Goal: Information Seeking & Learning: Learn about a topic

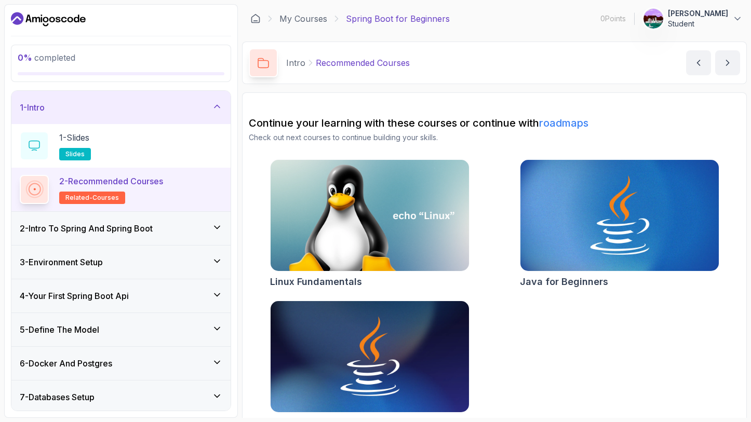
scroll to position [168, 0]
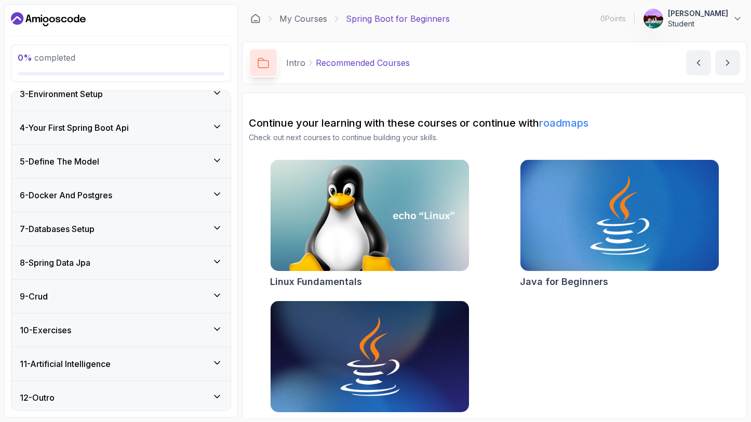
click at [72, 262] on h3 "8 - Spring Data Jpa" at bounding box center [55, 263] width 71 height 12
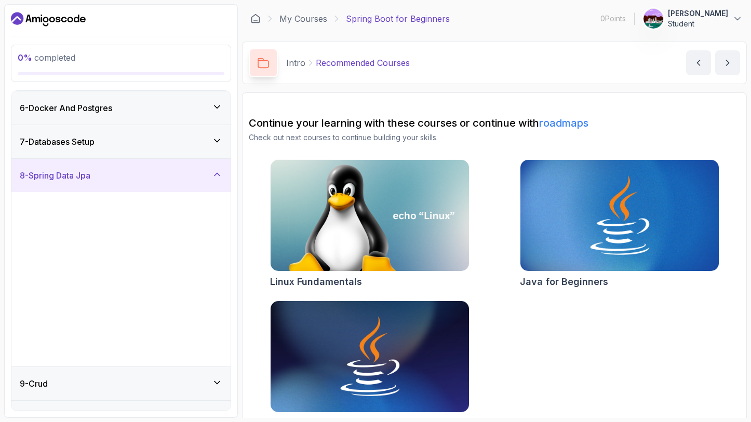
scroll to position [81, 0]
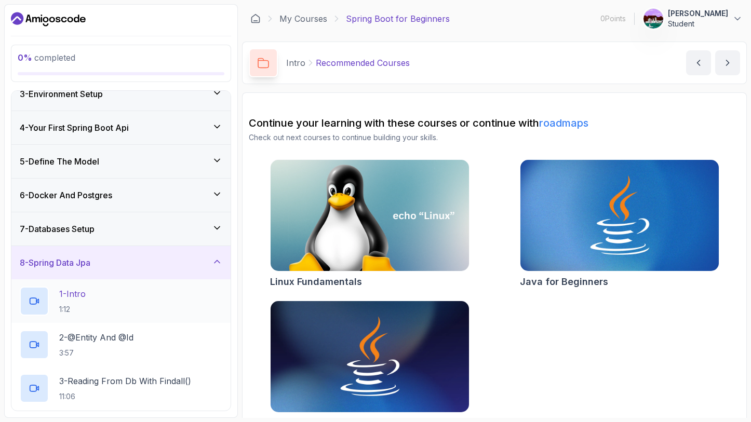
click at [82, 297] on p "1 - Intro" at bounding box center [72, 294] width 27 height 12
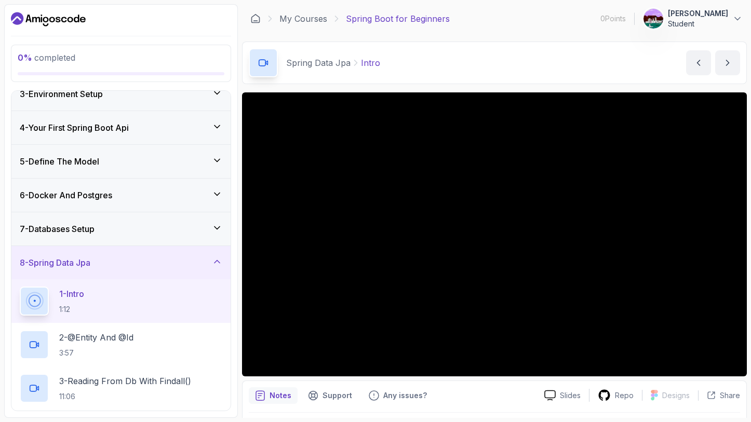
click at [20, 287] on button "1 - Intro 1:12" at bounding box center [121, 301] width 203 height 29
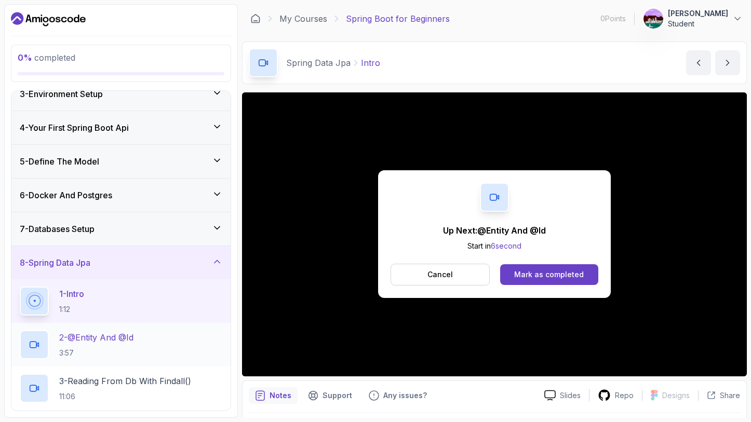
click at [133, 337] on p "2 - @Entity And @Id" at bounding box center [96, 338] width 74 height 12
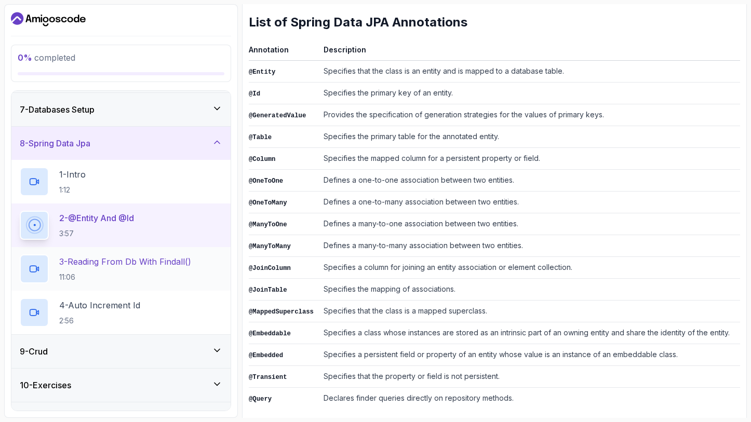
scroll to position [256, 0]
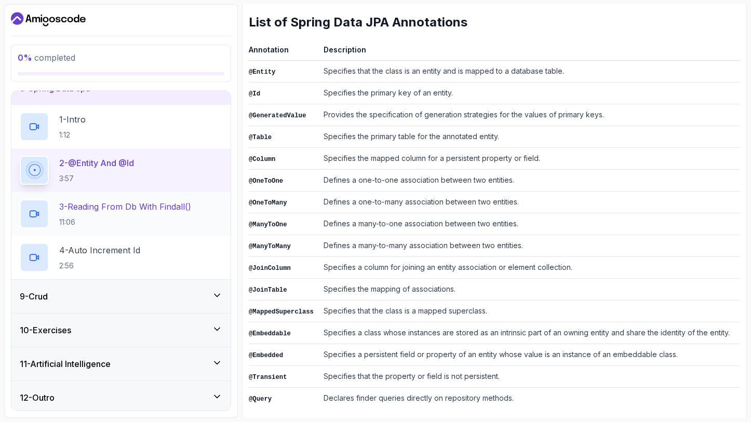
click at [143, 214] on h2 "3 - Reading From Db With Findall() 11:06" at bounding box center [125, 214] width 132 height 27
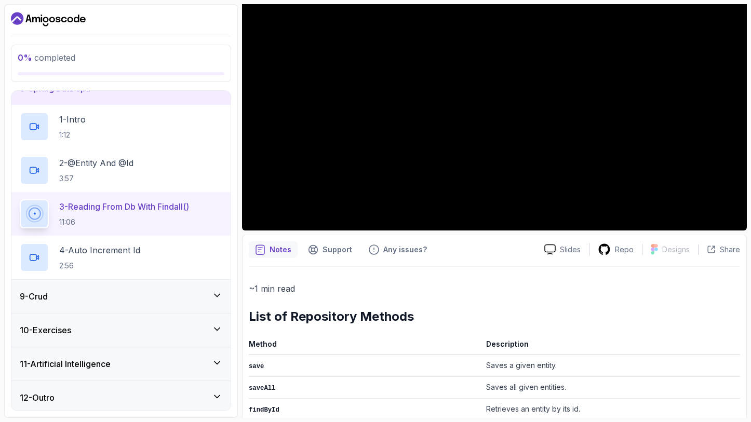
scroll to position [147, 0]
click at [117, 294] on div "9 - Crud" at bounding box center [121, 296] width 203 height 12
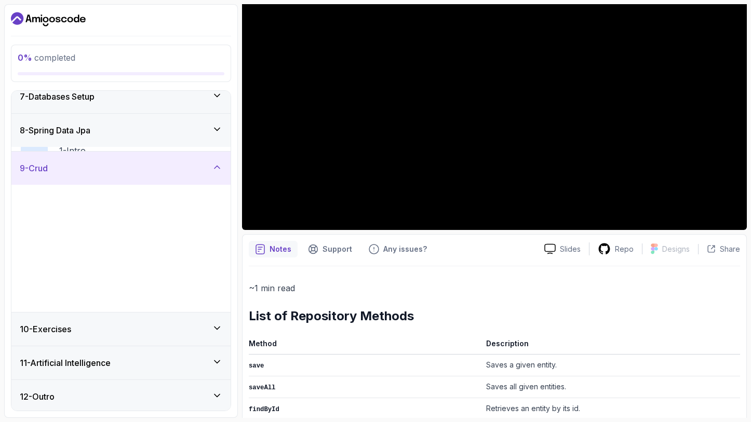
scroll to position [212, 0]
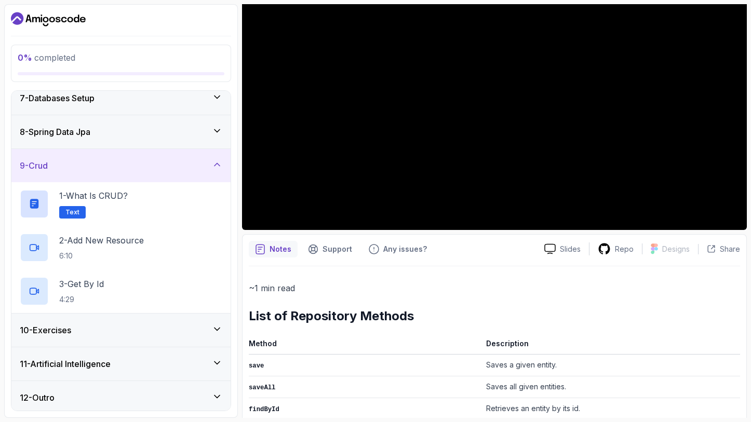
click at [150, 173] on div "9 - Crud" at bounding box center [120, 165] width 219 height 33
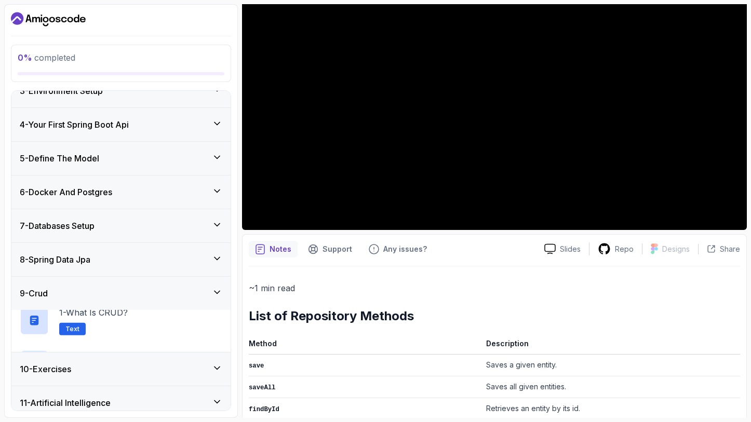
scroll to position [81, 0]
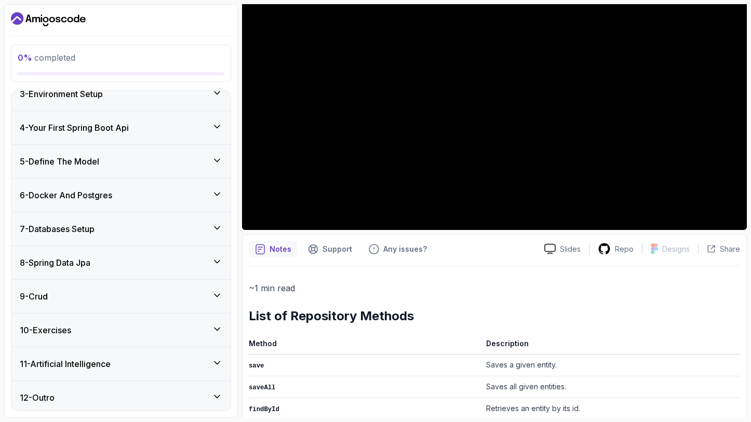
click at [113, 298] on div "9 - Crud" at bounding box center [121, 296] width 203 height 12
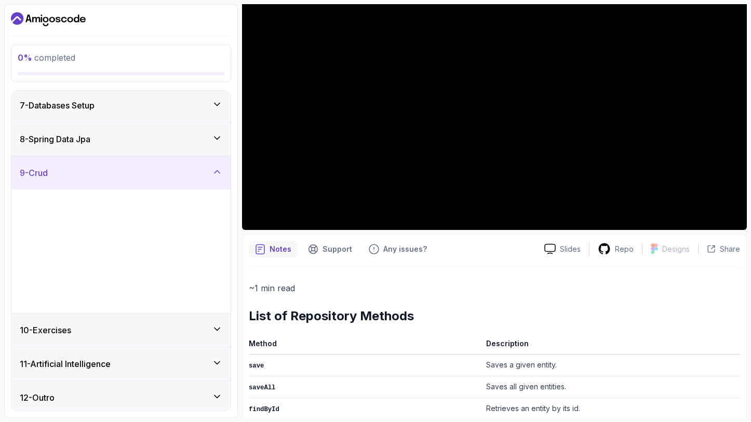
scroll to position [212, 0]
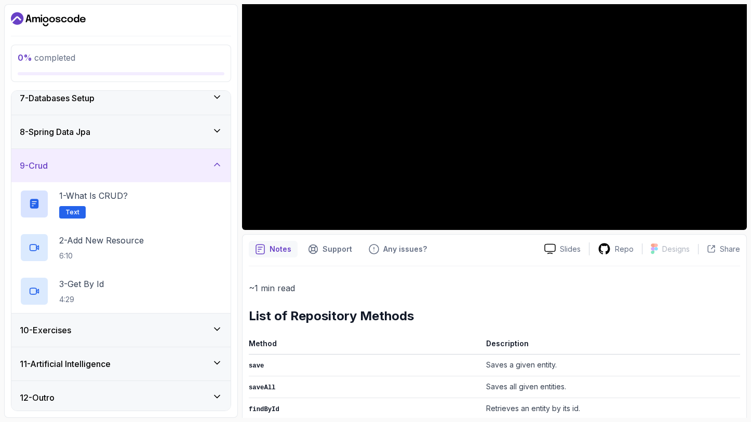
click at [123, 165] on div "9 - Crud" at bounding box center [121, 166] width 203 height 12
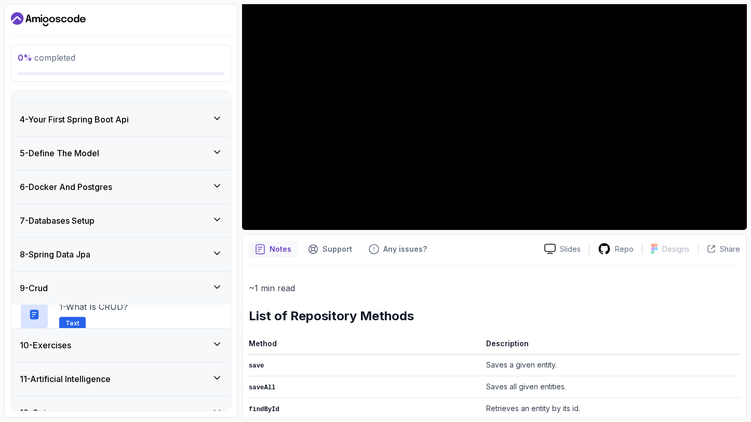
scroll to position [81, 0]
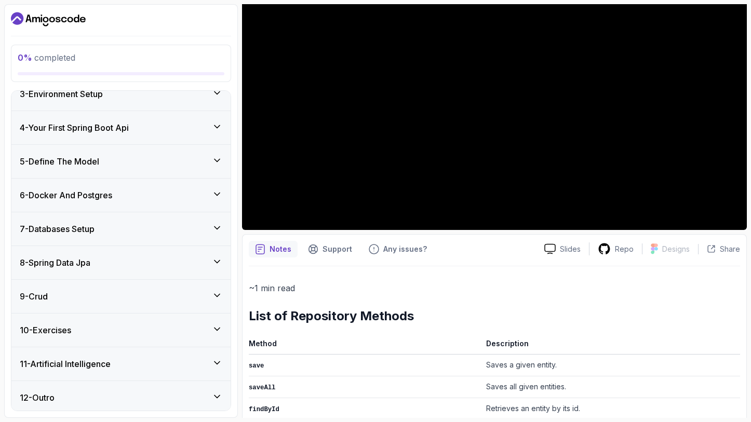
click at [85, 327] on div "10 - Exercises" at bounding box center [121, 330] width 203 height 12
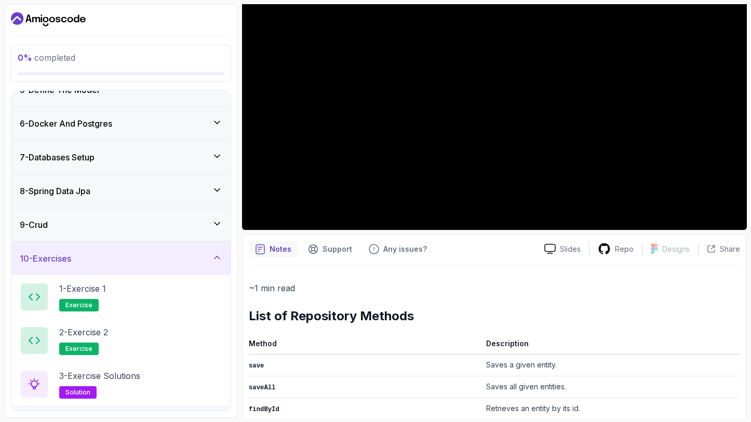
scroll to position [212, 0]
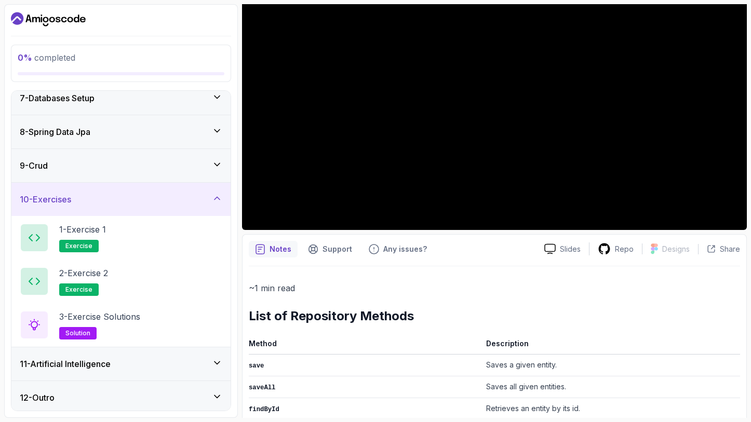
click at [113, 194] on div "10 - Exercises" at bounding box center [121, 199] width 203 height 12
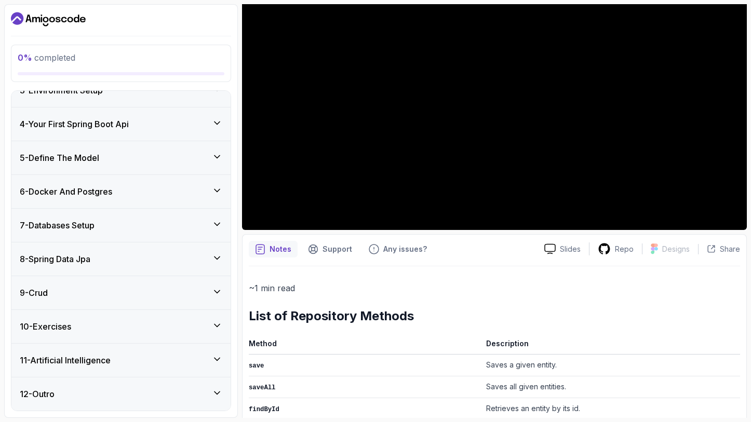
scroll to position [81, 0]
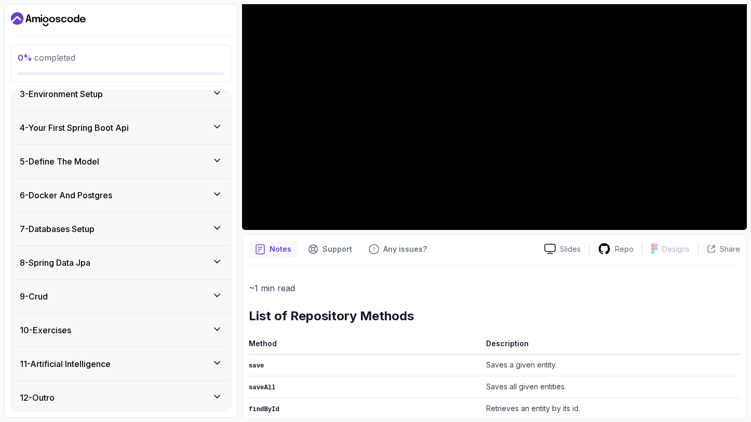
click at [80, 353] on div "11 - Artificial Intelligence" at bounding box center [120, 364] width 219 height 33
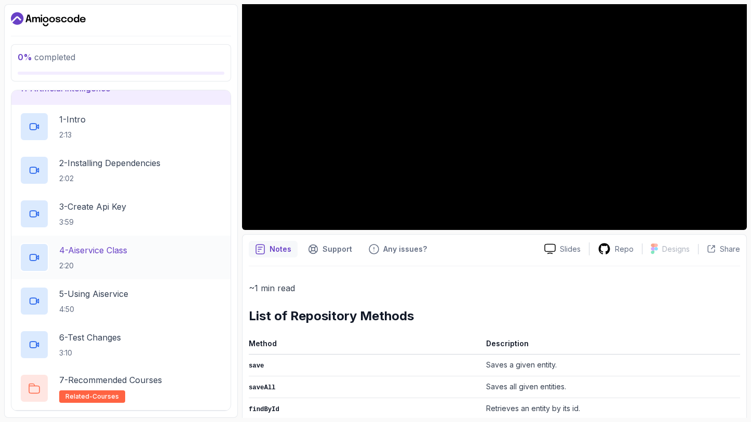
scroll to position [387, 0]
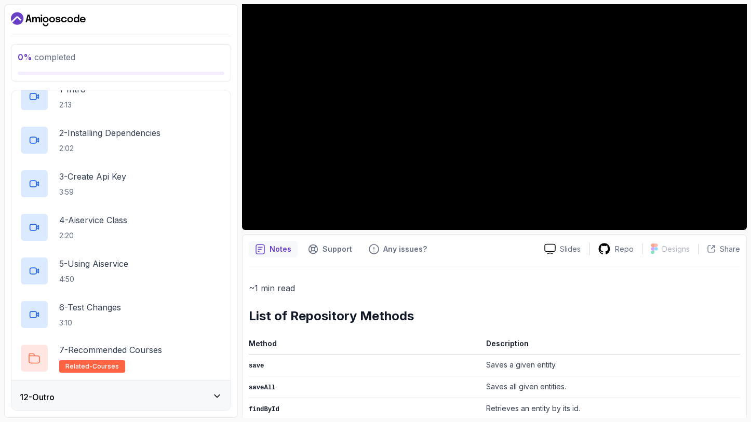
click at [68, 392] on div "12 - Outro" at bounding box center [121, 397] width 203 height 12
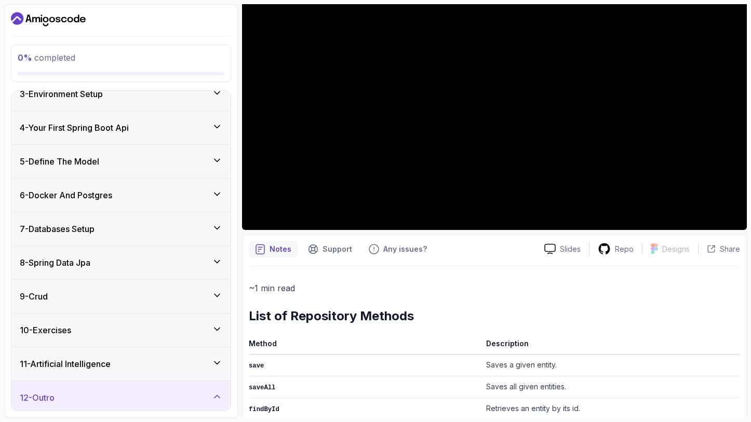
scroll to position [168, 0]
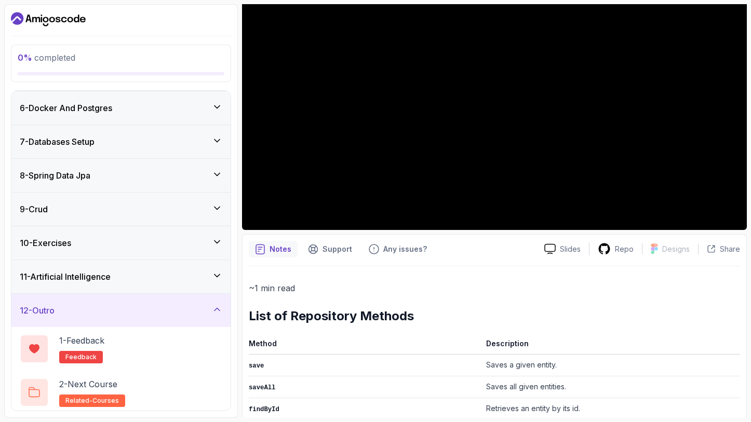
click at [77, 312] on div "12 - Outro" at bounding box center [121, 311] width 203 height 12
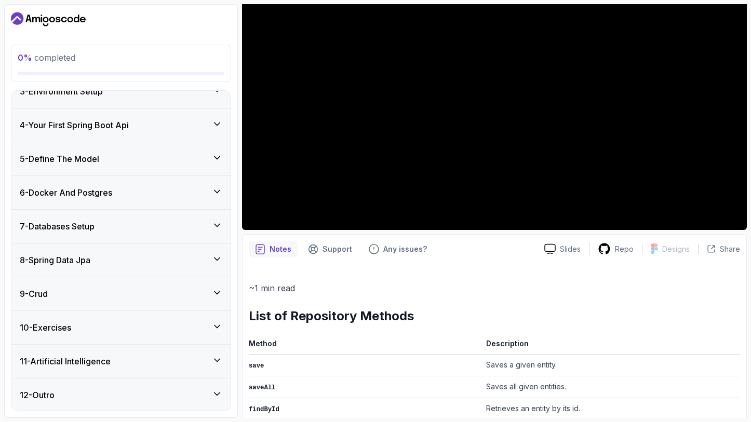
scroll to position [81, 0]
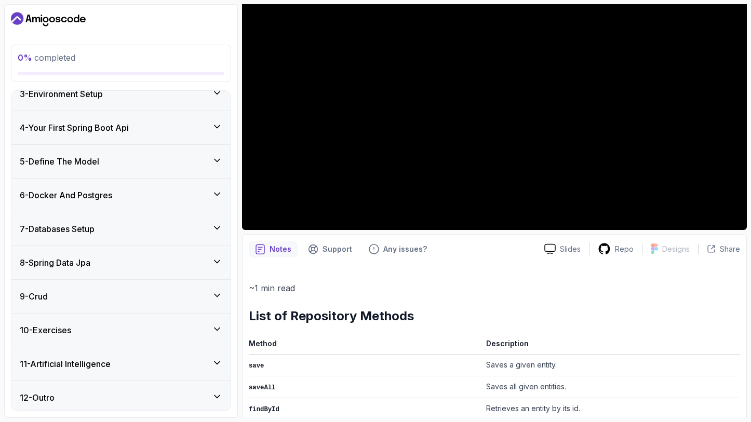
click at [80, 268] on div "8 - Spring Data Jpa" at bounding box center [120, 262] width 219 height 33
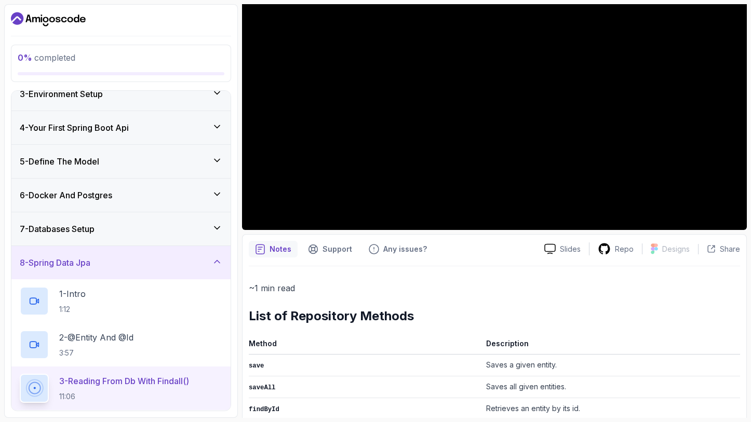
click at [11, 246] on button "8 - Spring Data Jpa" at bounding box center [120, 262] width 219 height 33
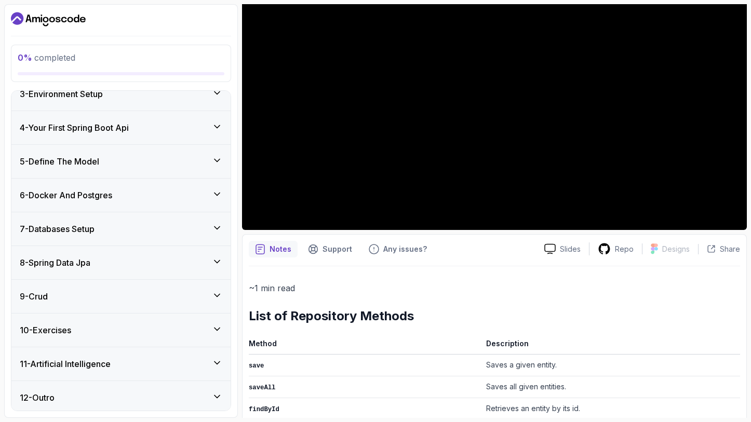
click at [11, 246] on button "8 - Spring Data Jpa" at bounding box center [120, 262] width 219 height 33
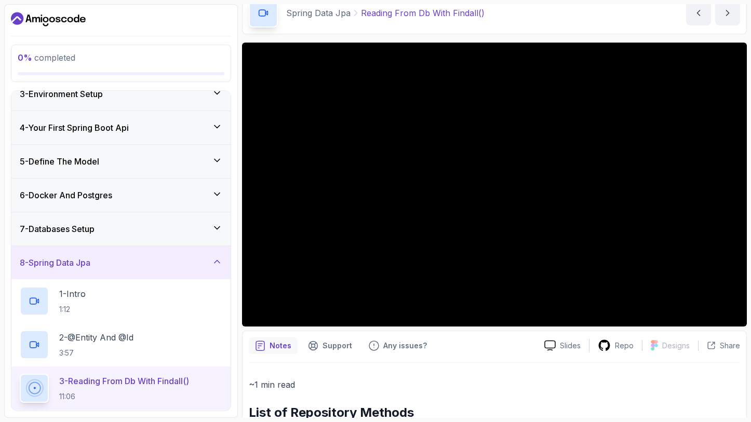
scroll to position [0, 0]
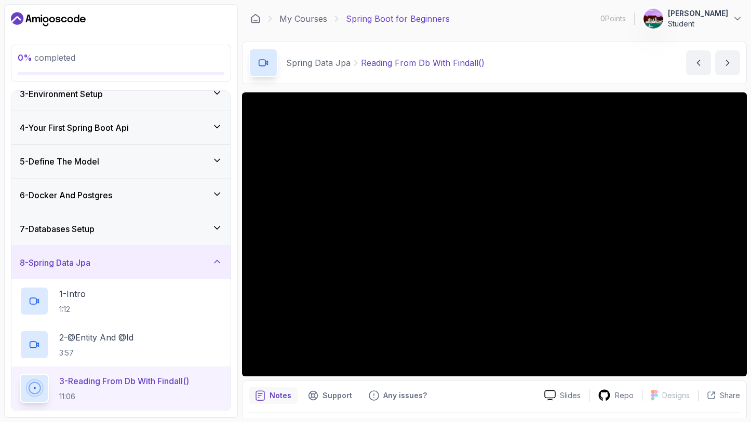
click at [528, 38] on main "My Courses Spring Boot for Beginners 0 Points 1 [PERSON_NAME] Student 8 - Sprin…" at bounding box center [494, 211] width 505 height 414
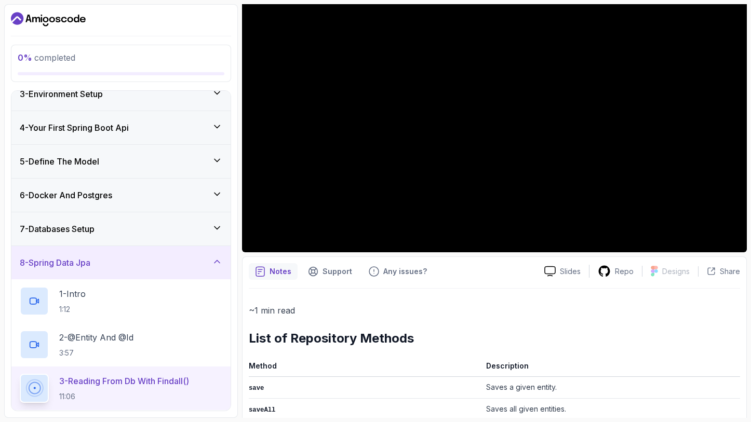
scroll to position [80, 0]
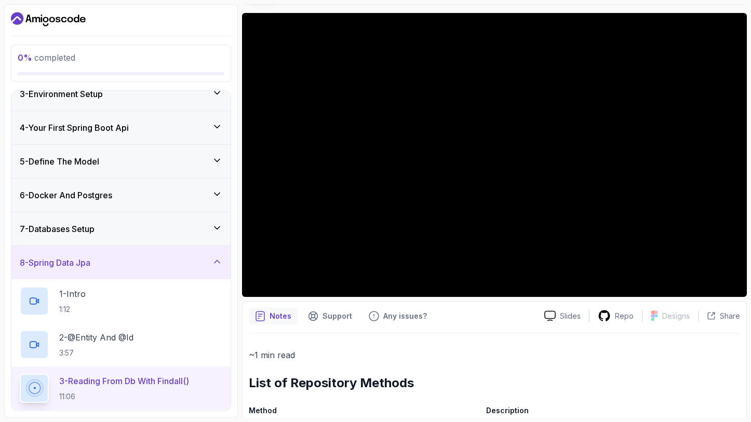
click at [418, 349] on p "~1 min read" at bounding box center [495, 355] width 492 height 15
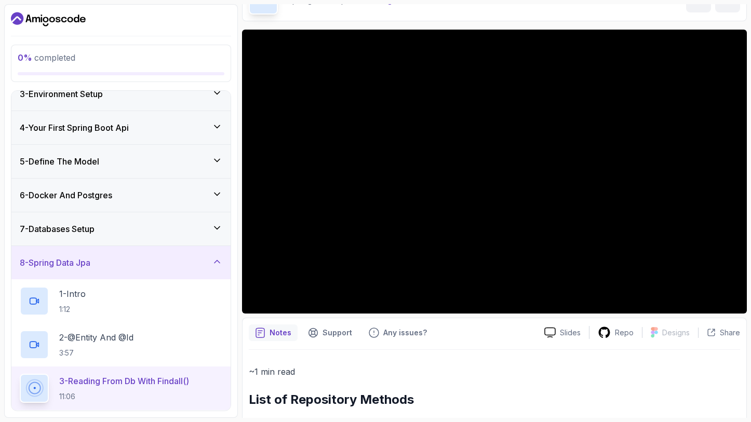
scroll to position [63, 0]
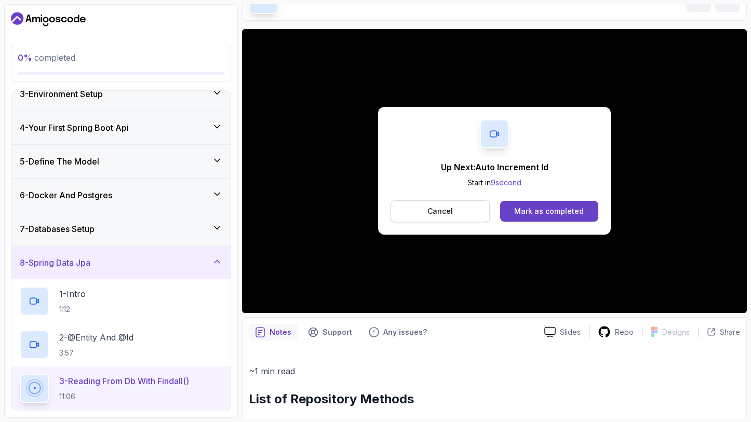
click at [452, 210] on p "Cancel" at bounding box center [440, 211] width 25 height 10
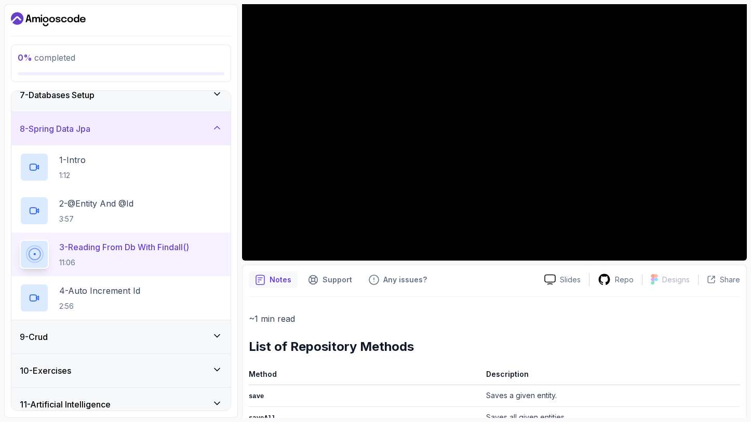
scroll to position [215, 0]
click at [146, 292] on div "4 - Auto Increment Id 2:56" at bounding box center [121, 298] width 203 height 29
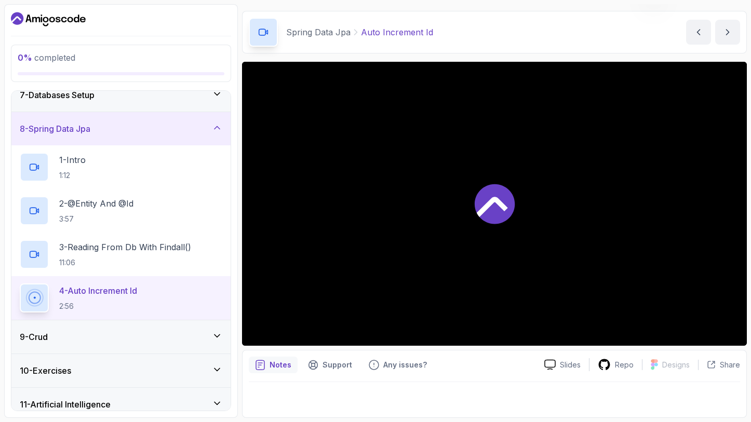
scroll to position [30, 0]
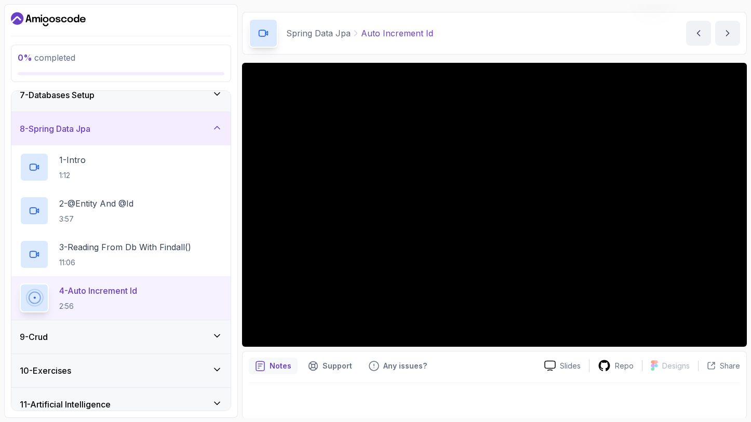
click at [20, 284] on button "4 - Auto Increment Id 2:56" at bounding box center [121, 298] width 203 height 29
click at [133, 216] on p "3:57" at bounding box center [96, 219] width 74 height 10
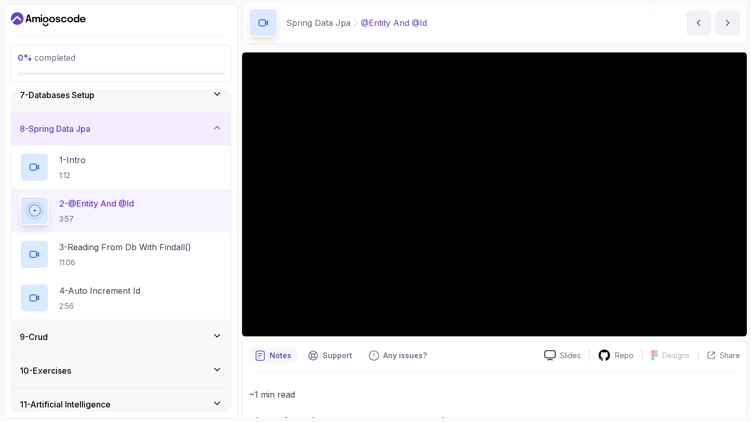
scroll to position [39, 0]
